Goal: Check status: Check status

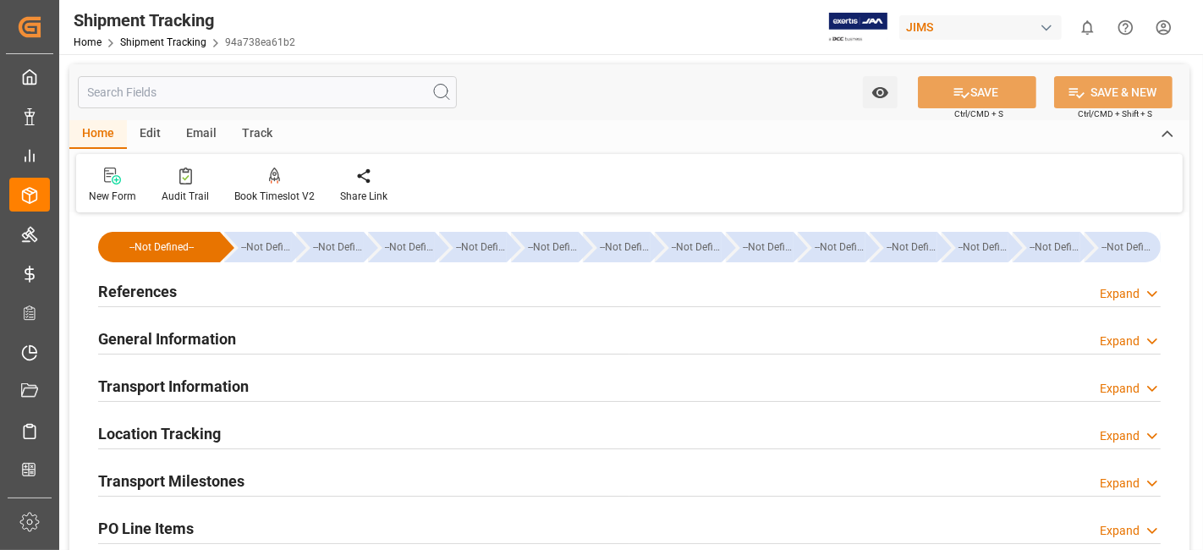
scroll to position [592, 0]
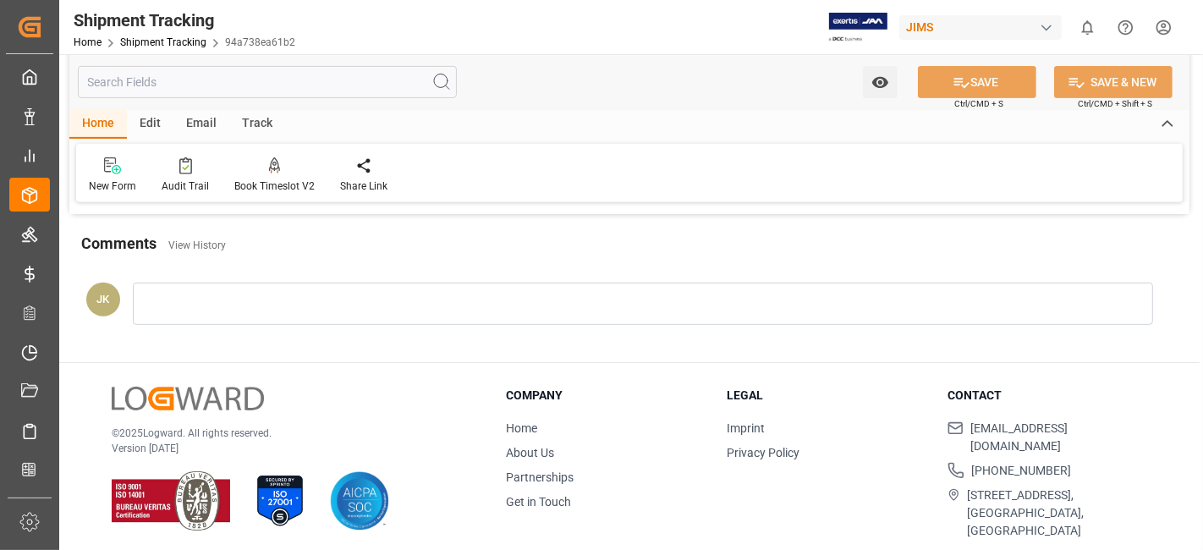
drag, startPoint x: 333, startPoint y: 382, endPoint x: 256, endPoint y: 297, distance: 115.0
click at [333, 376] on div "© 2025 Logward. All rights reserved. Version [DATE] Company Home About Us Partn…" at bounding box center [629, 463] width 1141 height 201
click at [386, 405] on div "© 2025 Logward. All rights reserved. Version [DATE]" at bounding box center [288, 459] width 352 height 145
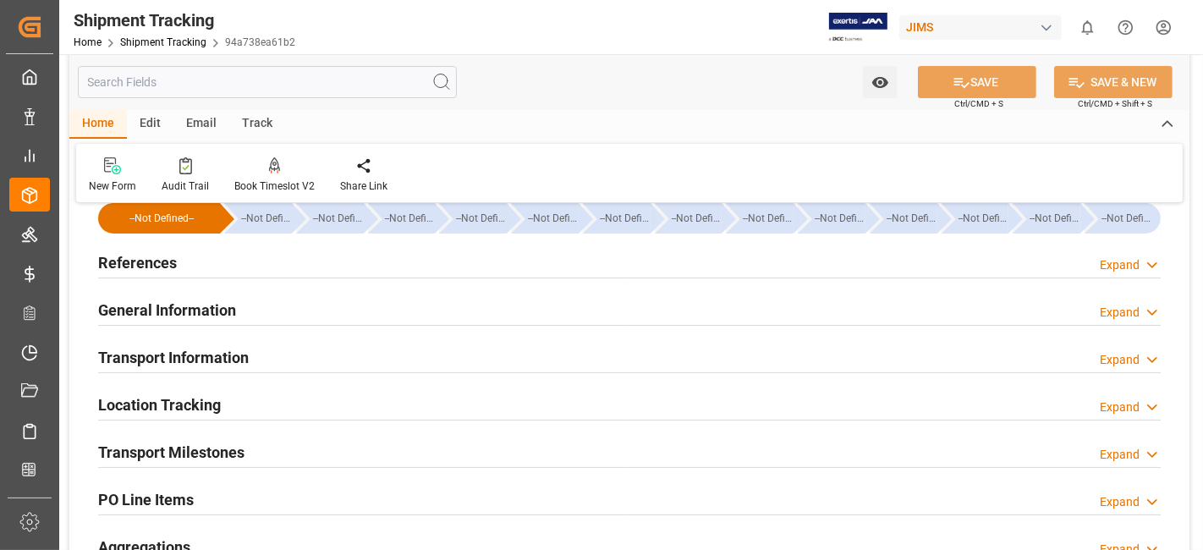
scroll to position [0, 0]
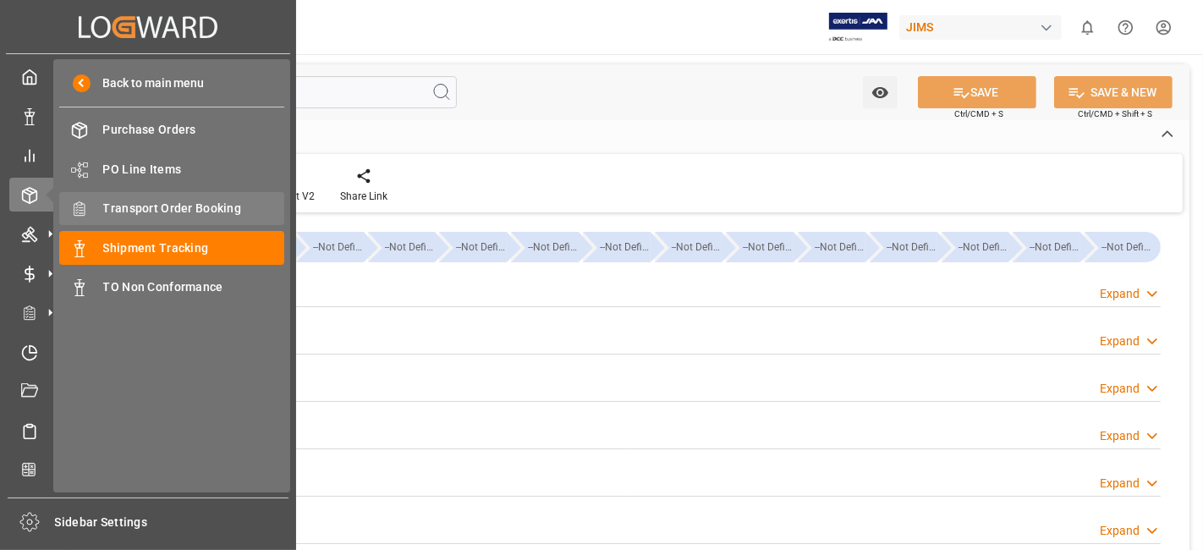
click at [227, 209] on span "Transport Order Booking" at bounding box center [194, 209] width 182 height 18
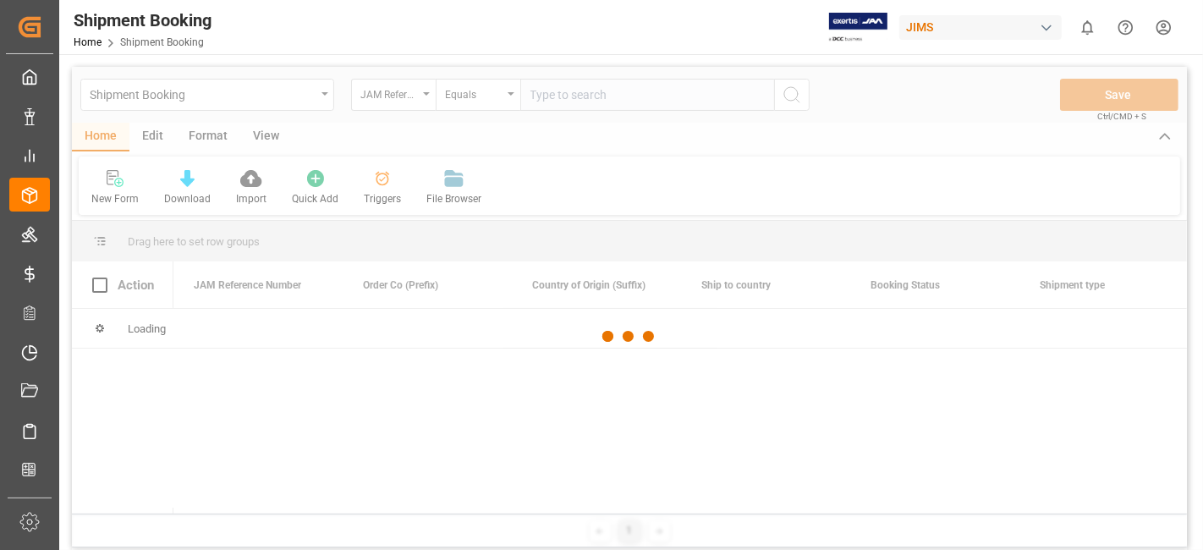
click at [558, 101] on div at bounding box center [629, 337] width 1115 height 540
click at [555, 101] on div at bounding box center [629, 337] width 1115 height 540
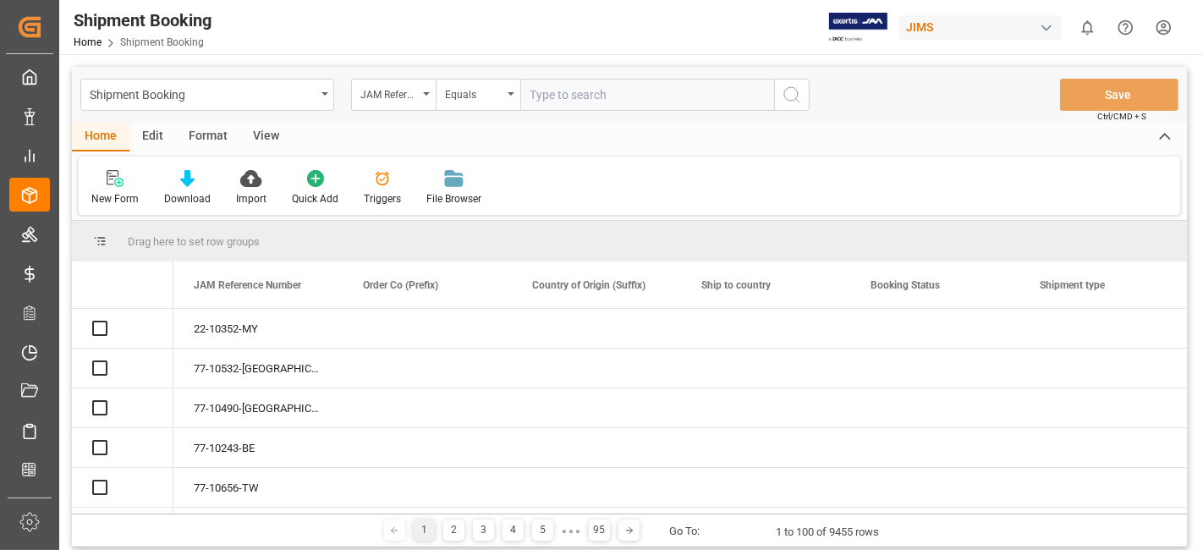
click at [555, 101] on input "text" at bounding box center [647, 95] width 254 height 32
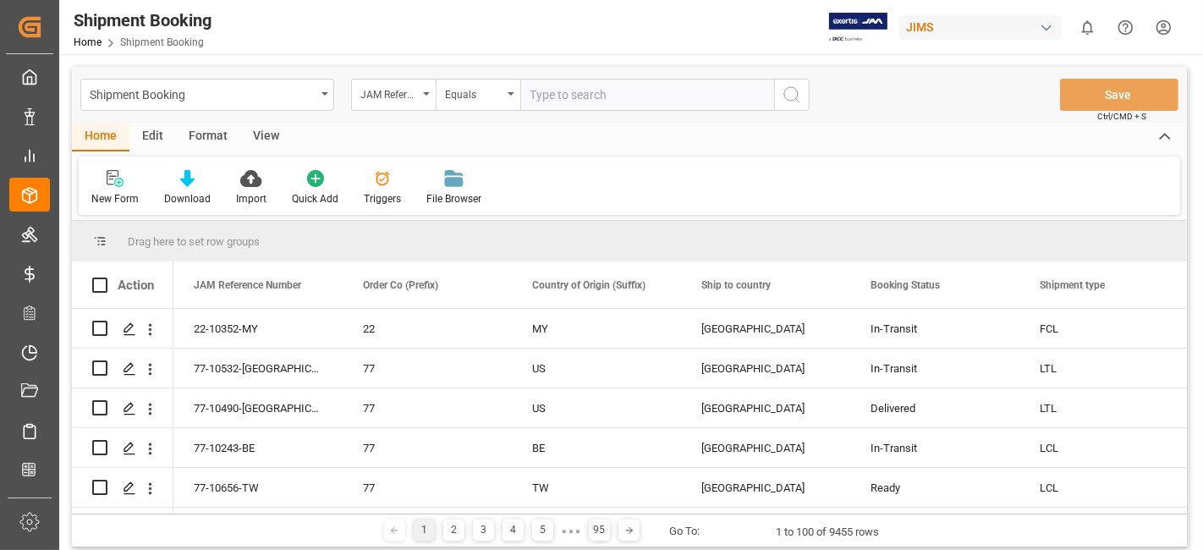
paste input "77-10345-CN"
type input "77-10345-CN"
click at [793, 99] on icon "search button" at bounding box center [792, 95] width 20 height 20
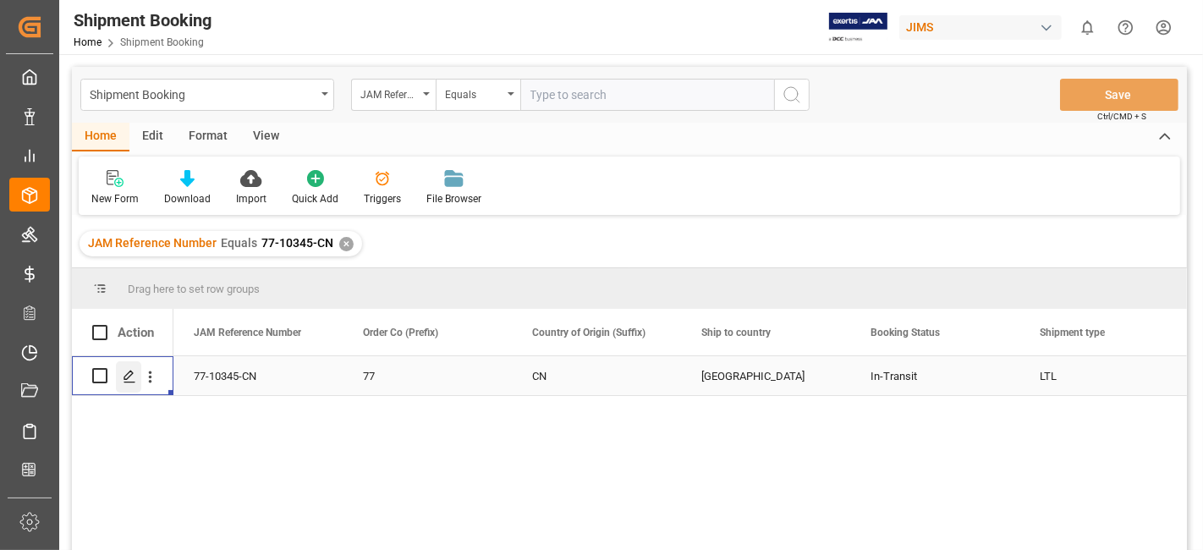
click at [120, 381] on div "Press SPACE to select this row." at bounding box center [128, 376] width 25 height 31
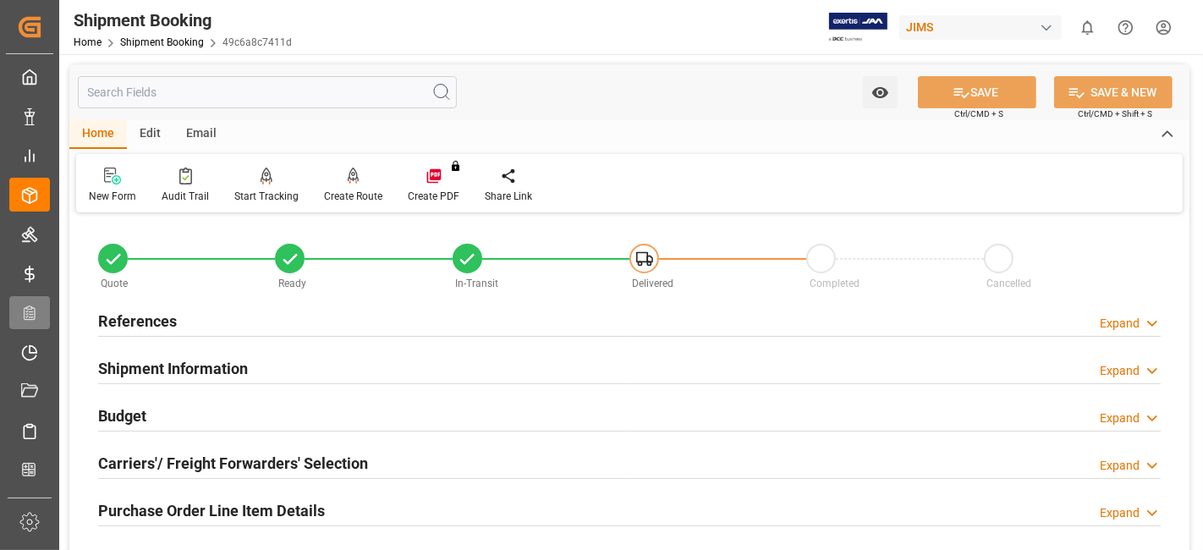
type input "0"
type input "904.29"
type input "1200"
type input "9310"
click at [190, 413] on div "Budget Expand" at bounding box center [629, 415] width 1063 height 32
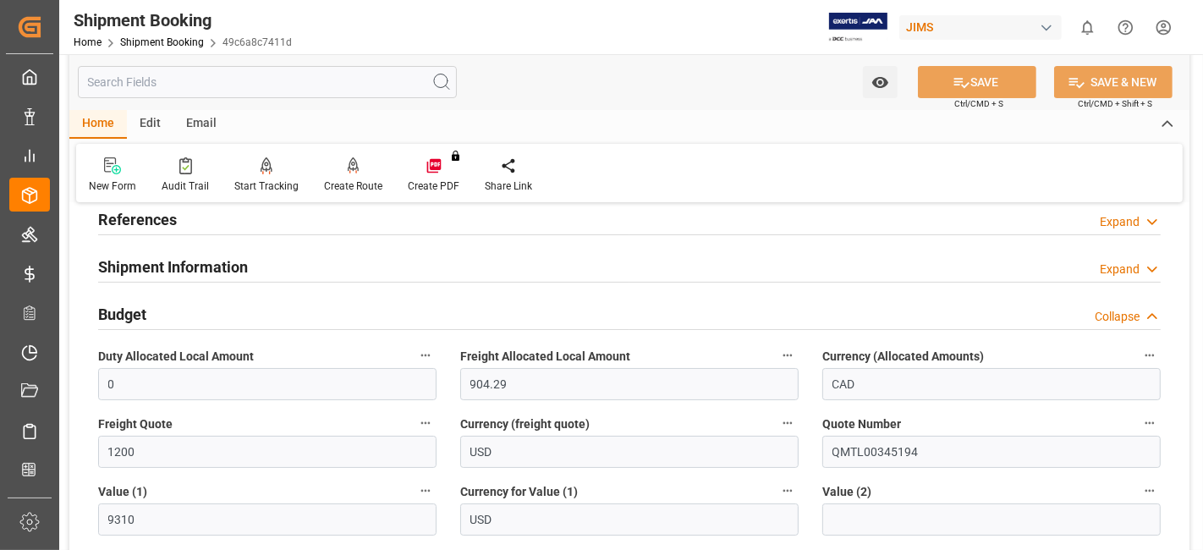
scroll to position [113, 0]
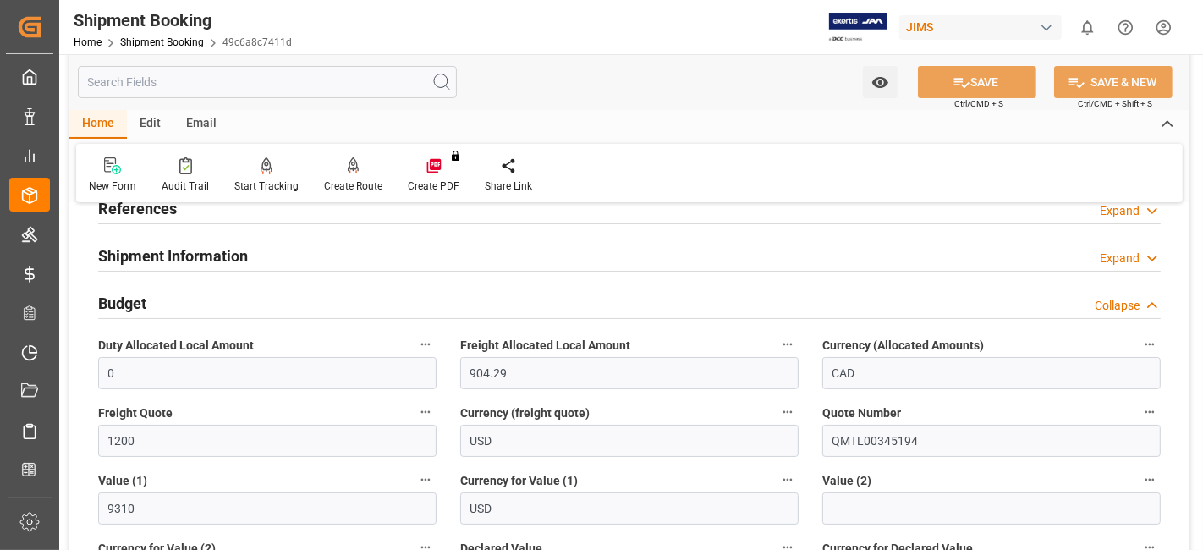
click at [157, 298] on div "Budget Collapse" at bounding box center [629, 302] width 1063 height 32
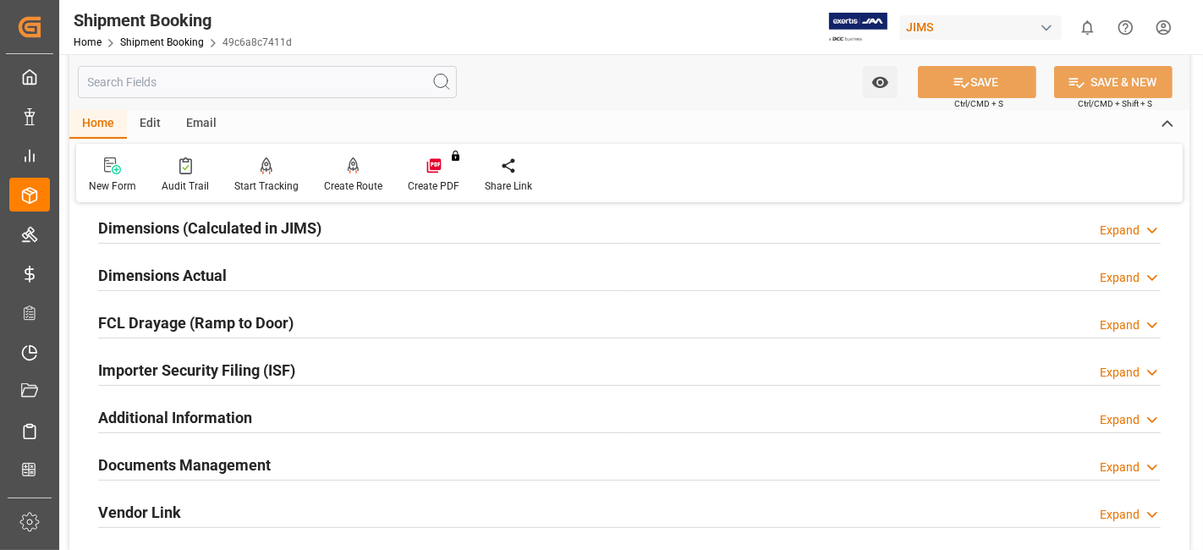
scroll to position [526, 0]
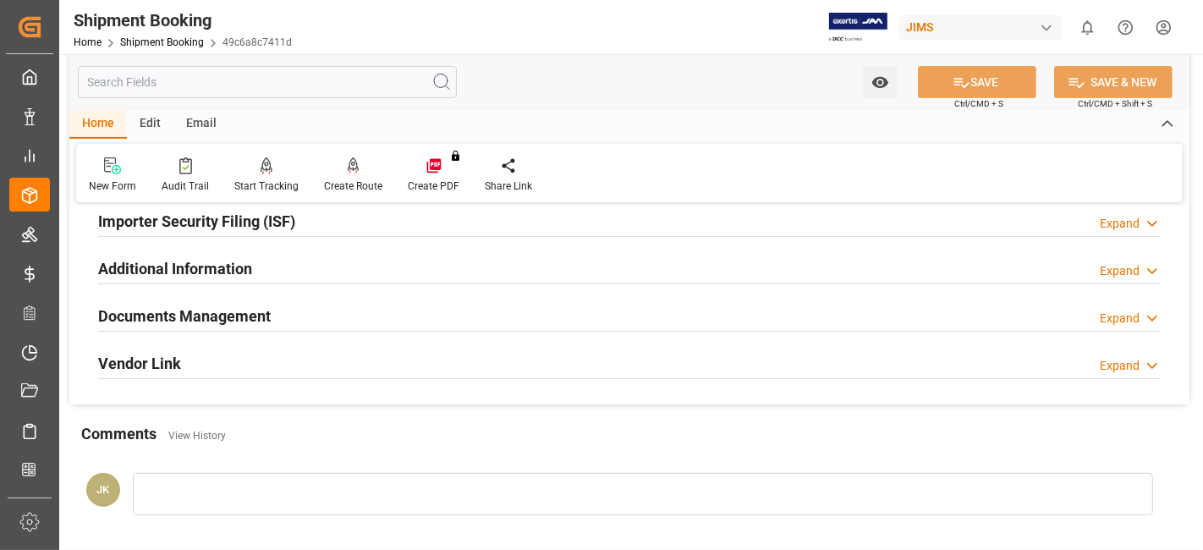
click at [252, 311] on h2 "Documents Management" at bounding box center [184, 316] width 173 height 23
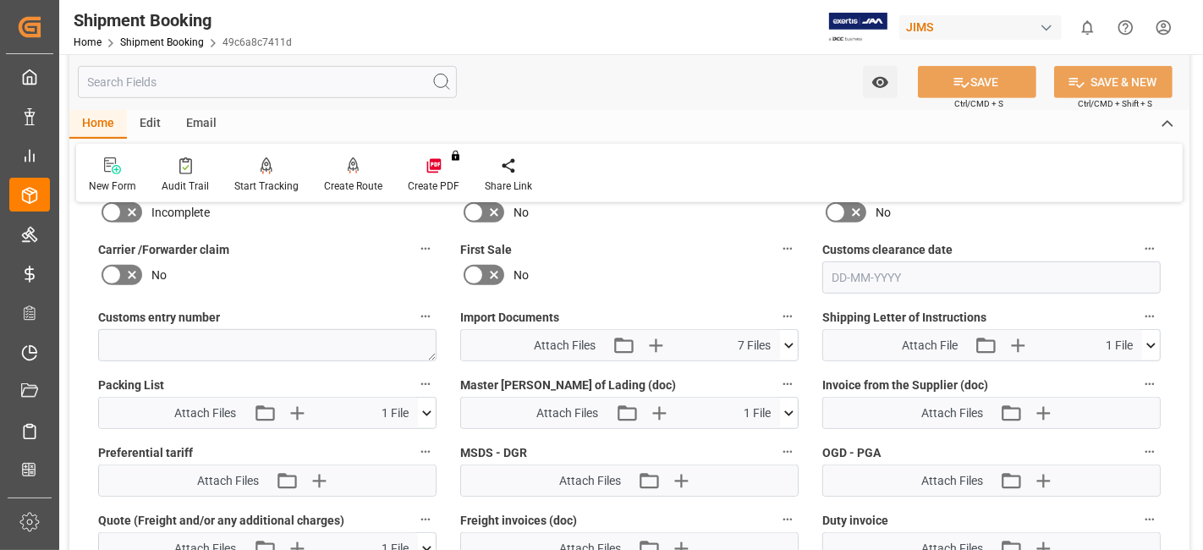
scroll to position [1015, 0]
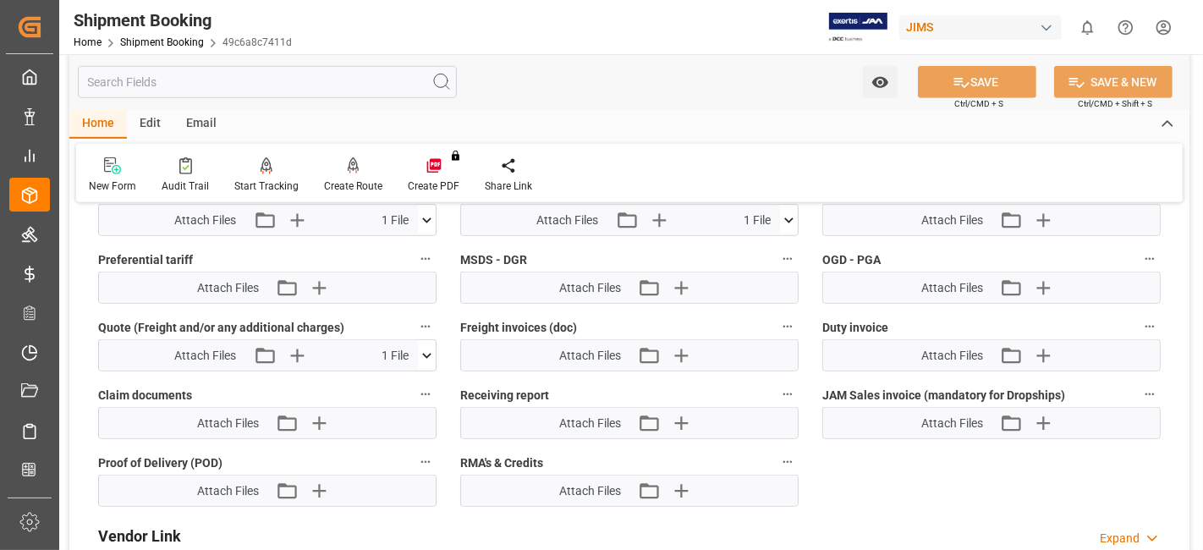
click at [427, 349] on icon at bounding box center [427, 356] width 18 height 18
click at [382, 382] on icon at bounding box center [382, 387] width 18 height 18
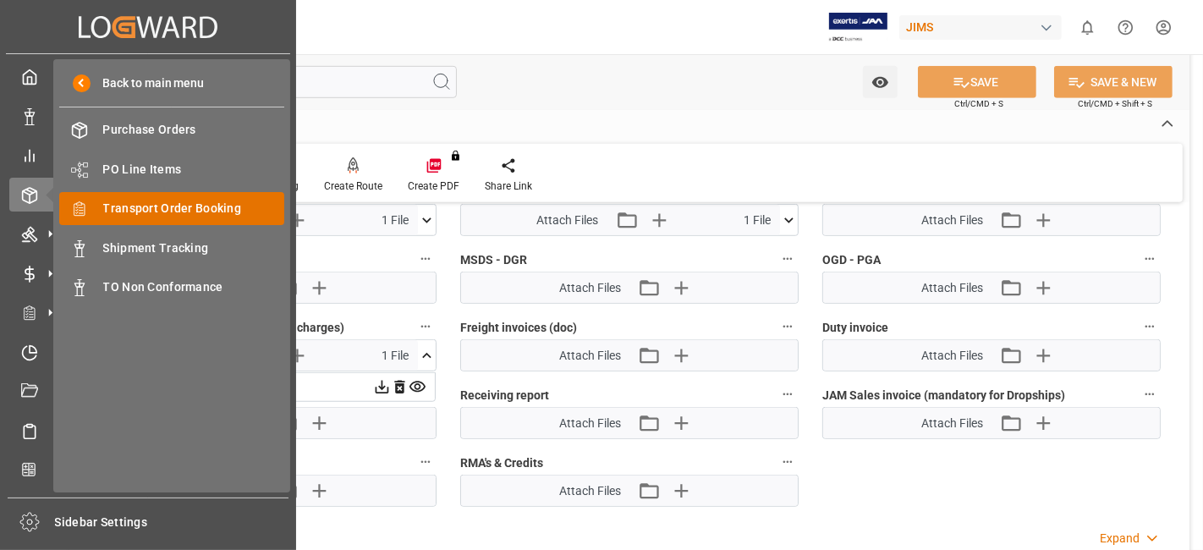
click at [220, 209] on span "Transport Order Booking" at bounding box center [194, 209] width 182 height 18
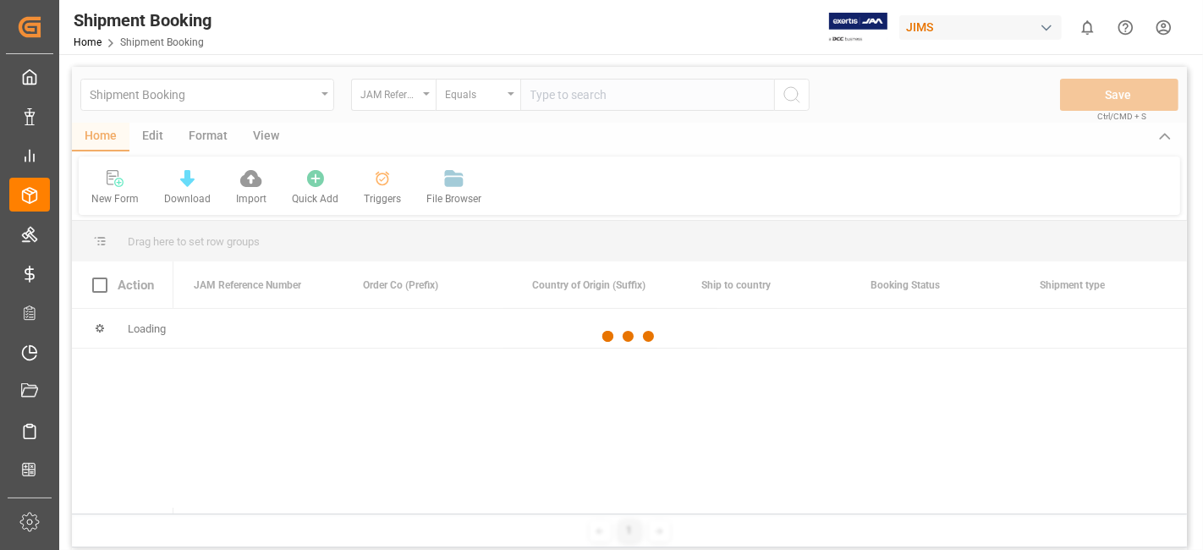
click at [571, 96] on div at bounding box center [629, 337] width 1115 height 540
click at [564, 95] on input "text" at bounding box center [647, 95] width 254 height 32
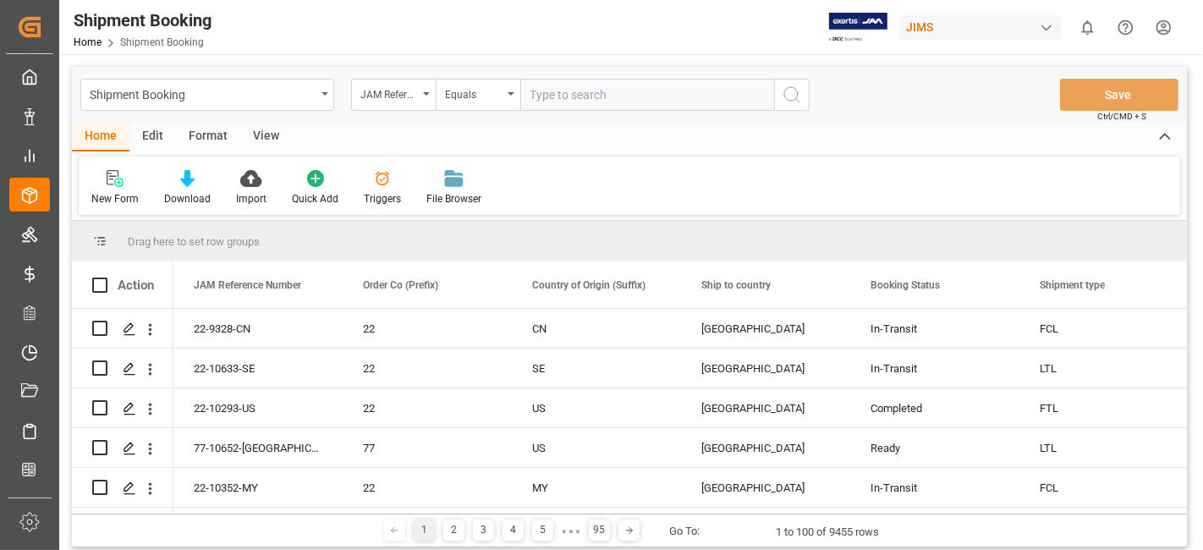
click at [564, 95] on input "text" at bounding box center [647, 95] width 254 height 32
paste input "77-10249-US"
type input "77-10249-US"
click at [798, 93] on icon "search button" at bounding box center [792, 95] width 20 height 20
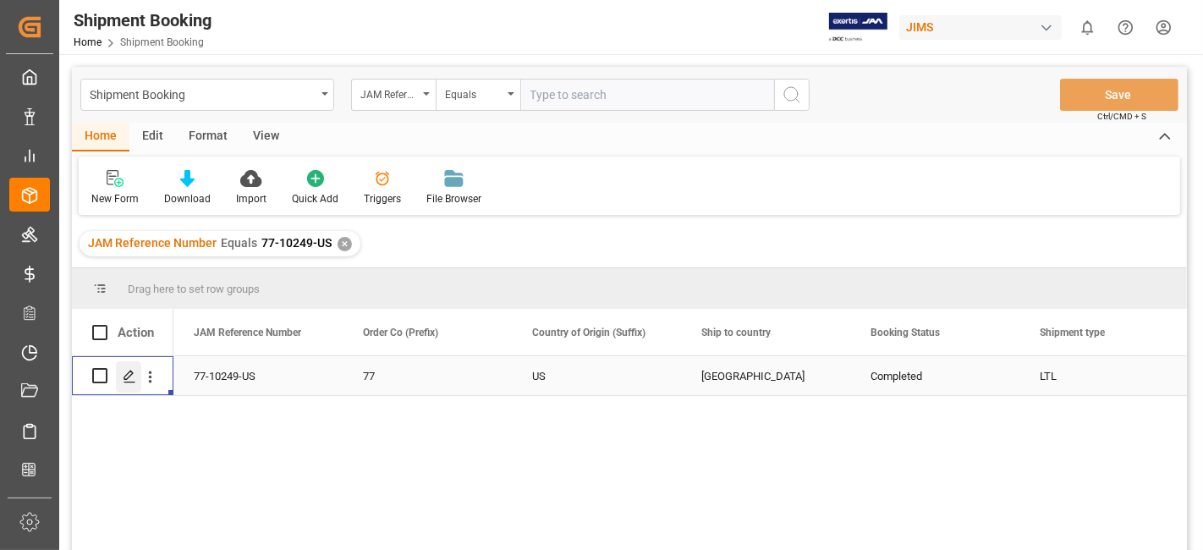
click at [123, 376] on icon "Press SPACE to select this row." at bounding box center [130, 377] width 14 height 14
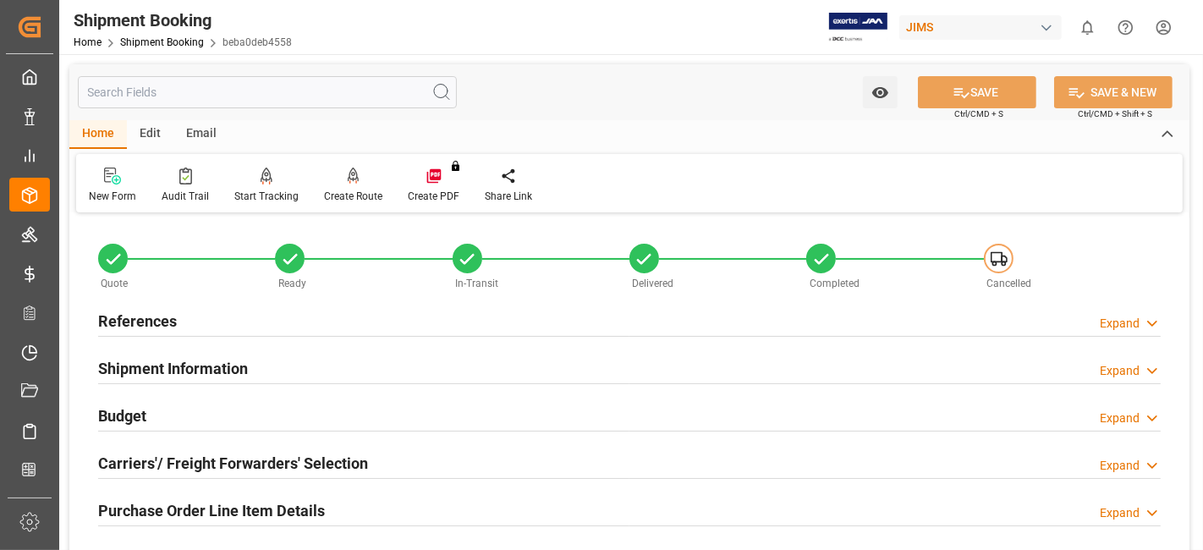
click at [145, 328] on h2 "References" at bounding box center [137, 321] width 79 height 23
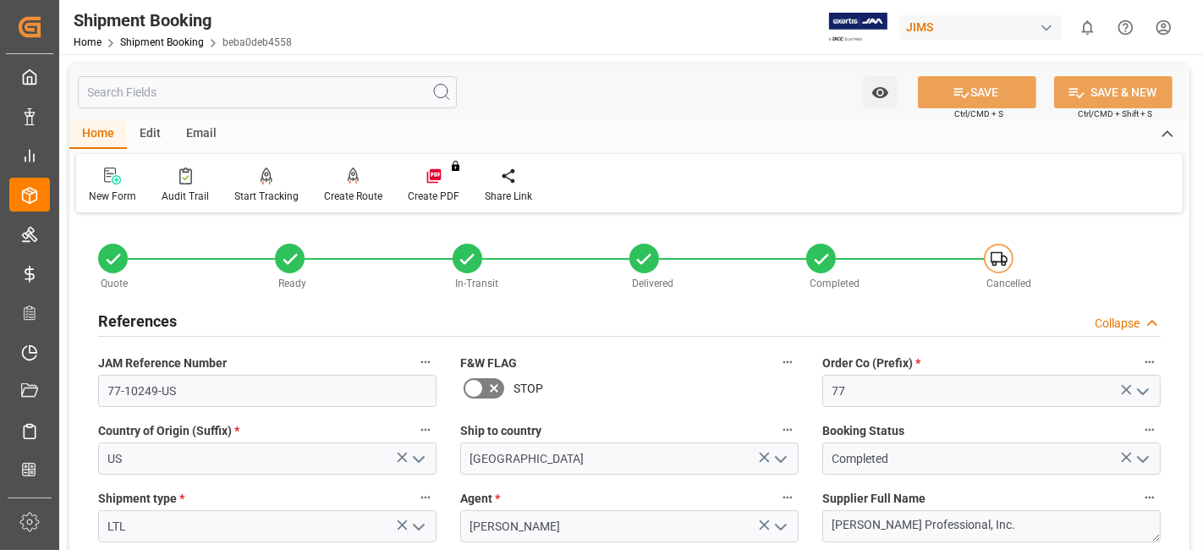
click at [145, 316] on h2 "References" at bounding box center [137, 321] width 79 height 23
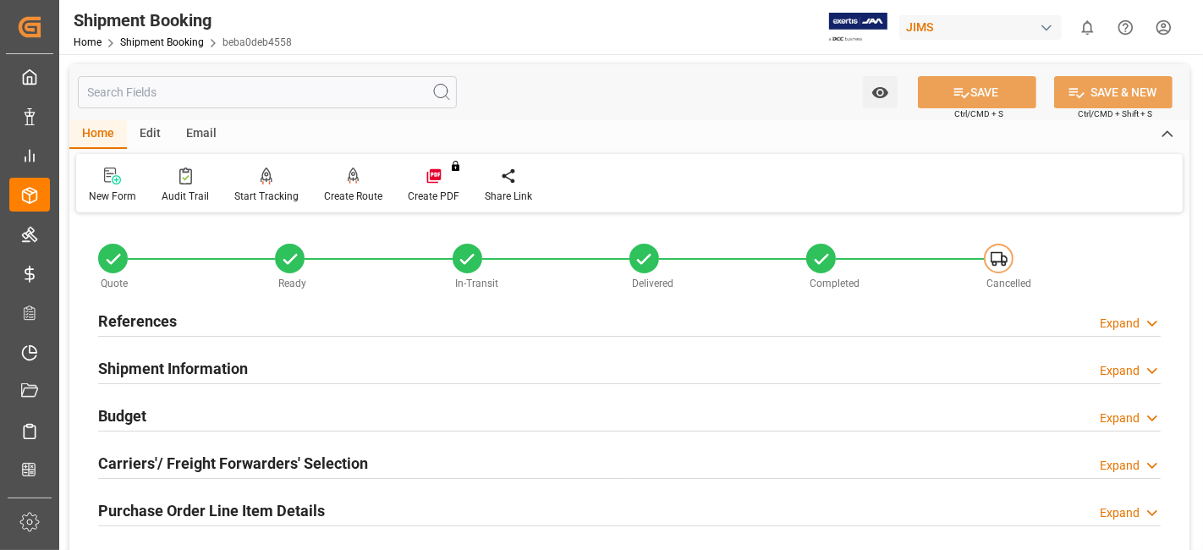
click at [167, 418] on div "Budget Expand" at bounding box center [629, 415] width 1063 height 32
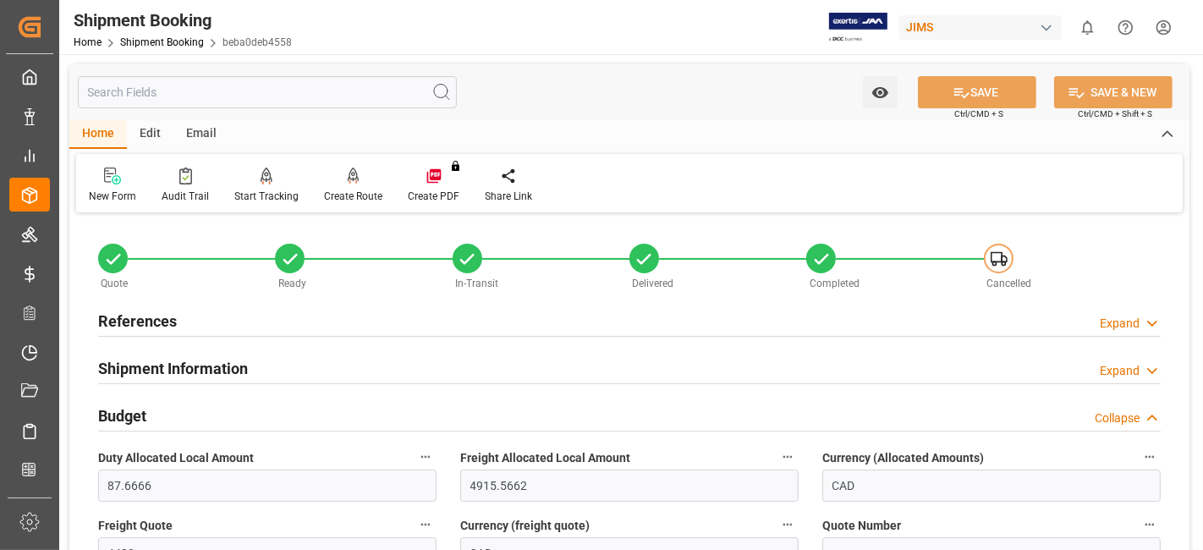
click at [167, 410] on div "Budget Collapse" at bounding box center [629, 415] width 1063 height 32
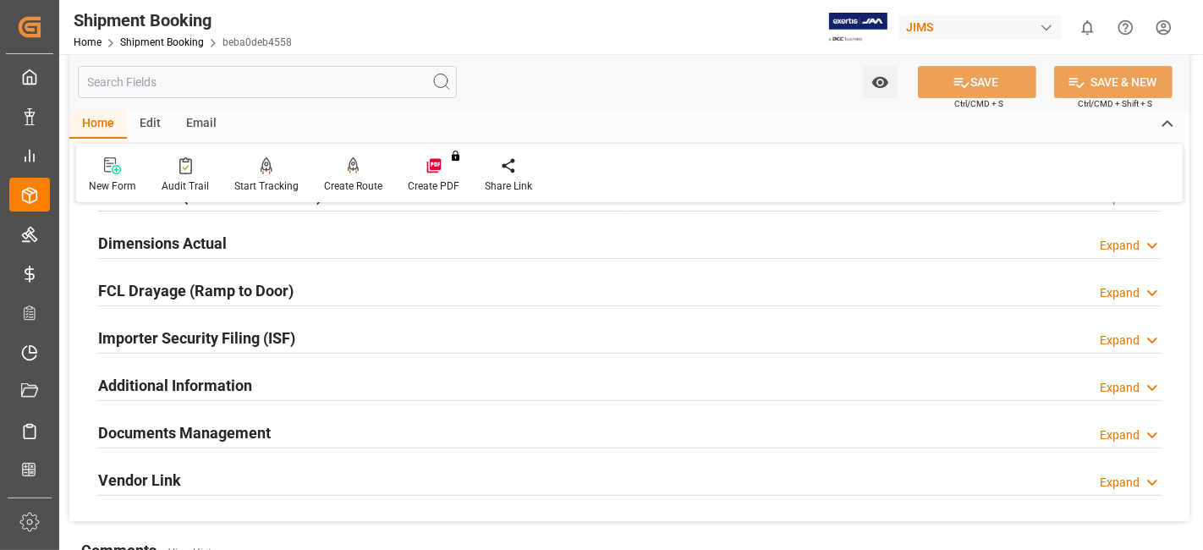
scroll to position [413, 0]
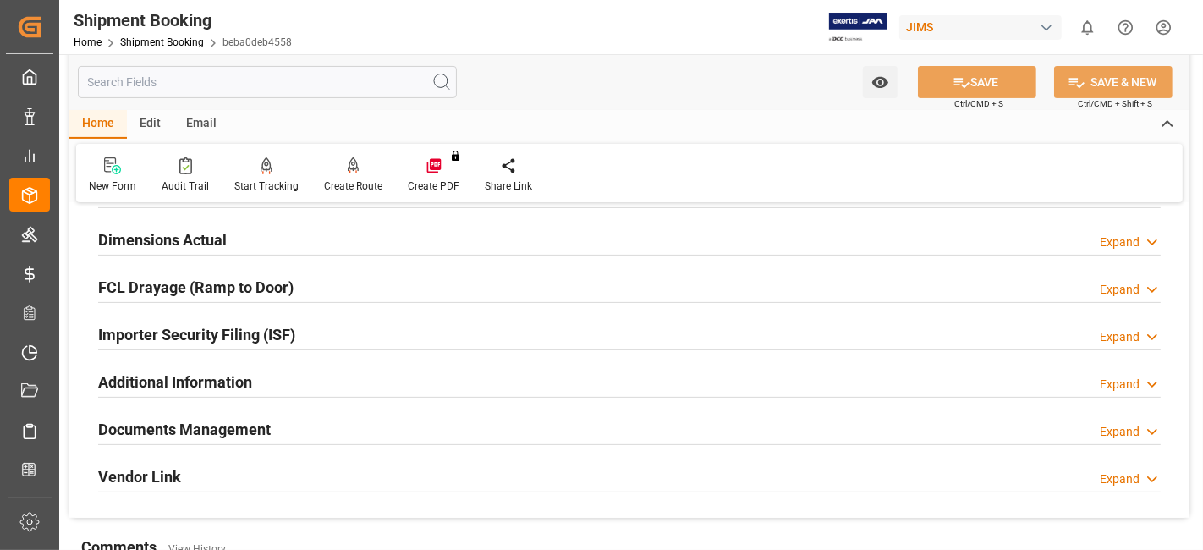
click at [205, 427] on h2 "Documents Management" at bounding box center [184, 429] width 173 height 23
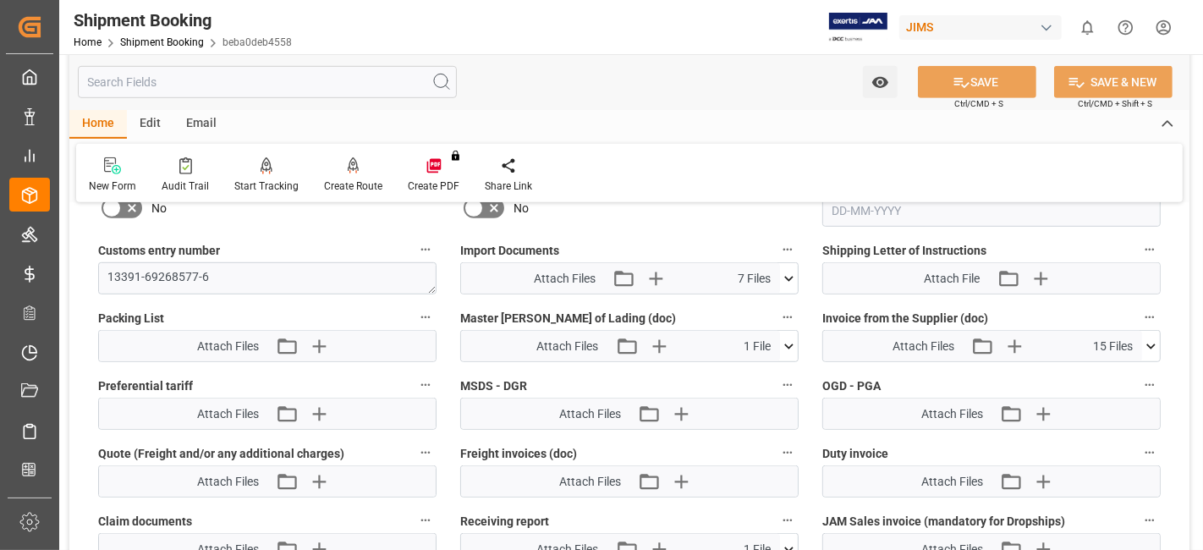
scroll to position [902, 0]
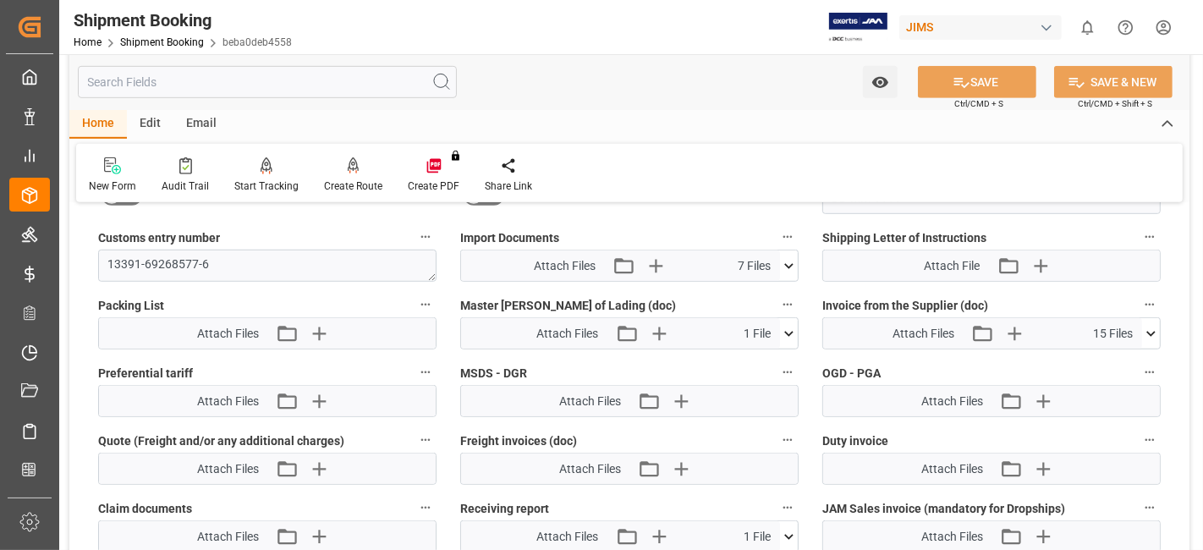
click at [786, 259] on icon at bounding box center [789, 266] width 18 height 18
